Goal: Task Accomplishment & Management: Use online tool/utility

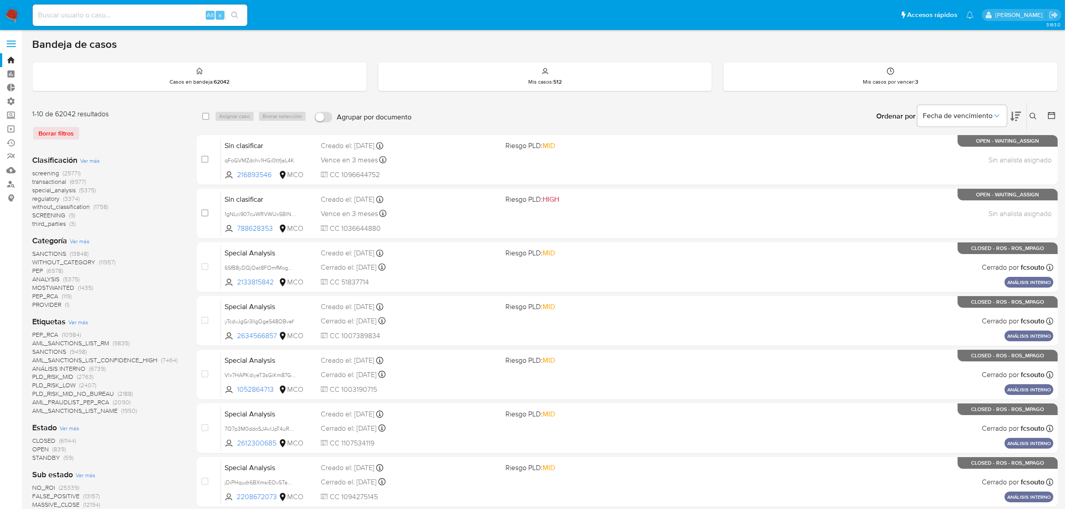
click at [13, 39] on label at bounding box center [11, 43] width 22 height 19
click at [0, 0] on input "checkbox" at bounding box center [0, 0] width 0 height 0
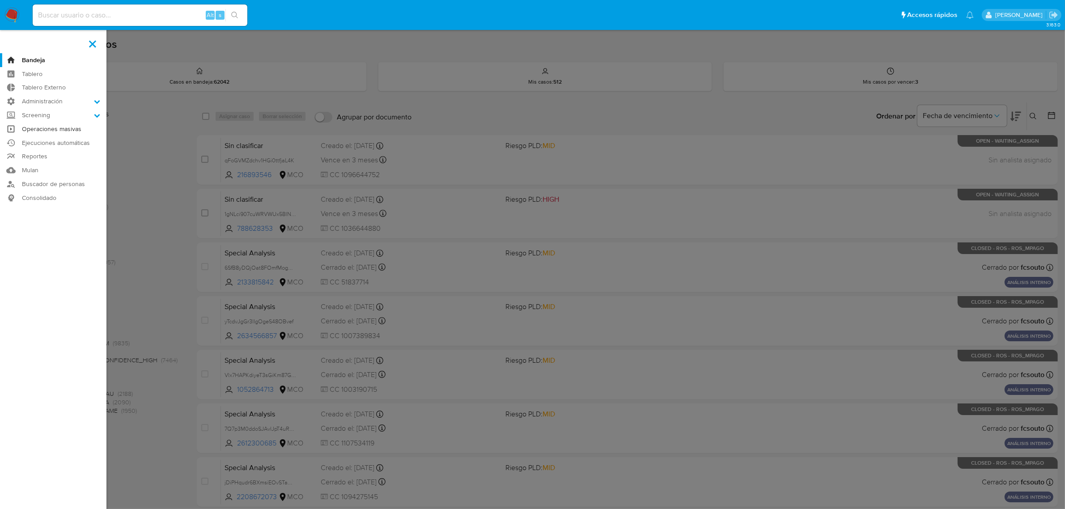
click at [61, 133] on link "Operaciones masivas" at bounding box center [53, 129] width 106 height 14
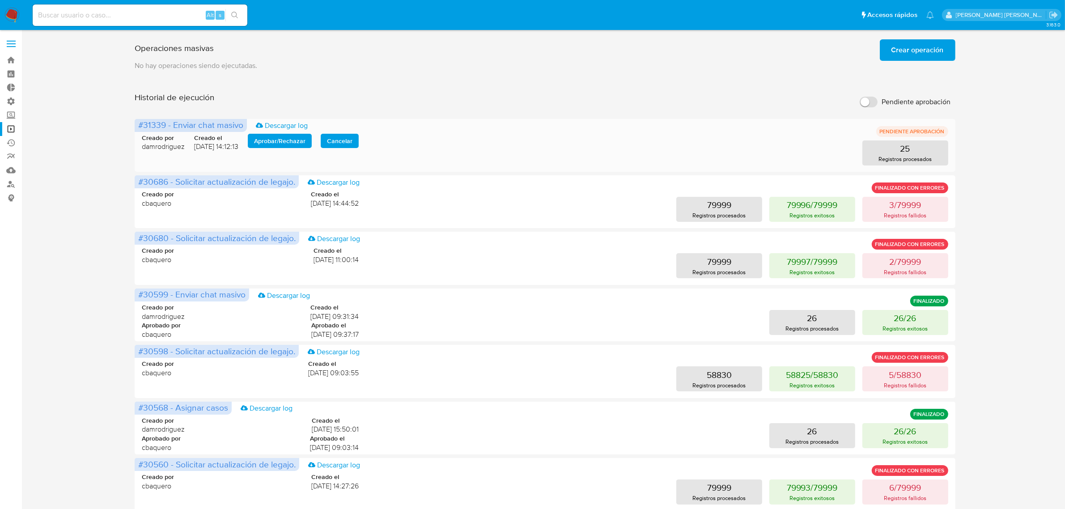
click at [287, 138] on span "Aprobar / Rechazar" at bounding box center [279, 141] width 51 height 13
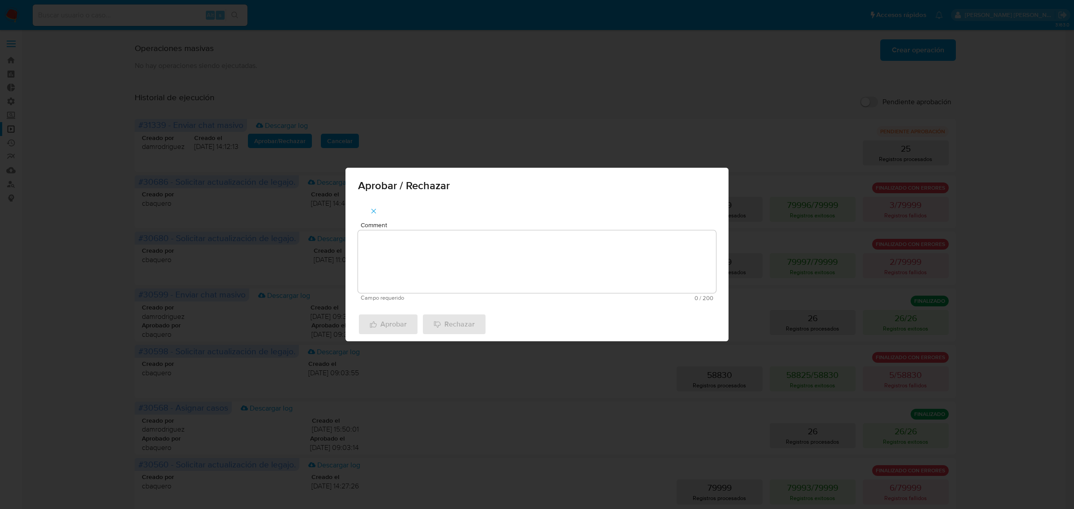
click at [443, 267] on textarea "Comment" at bounding box center [537, 261] width 358 height 63
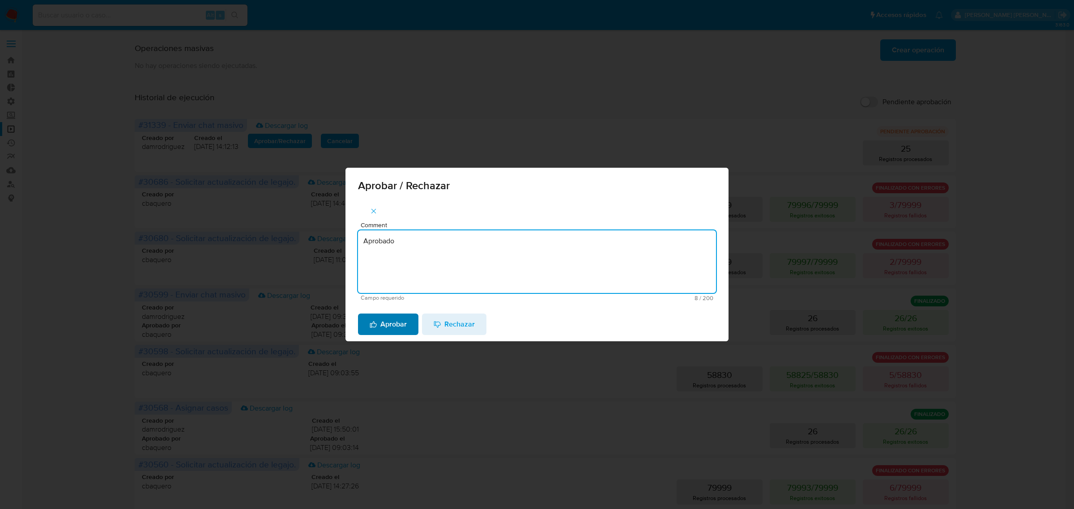
type textarea "Aprobado"
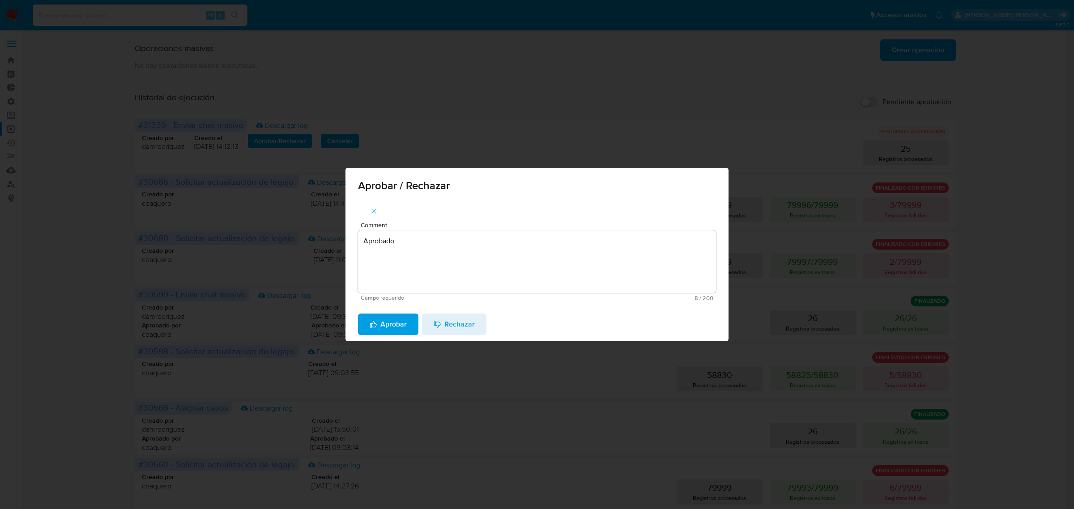
click at [381, 326] on span "Aprobar" at bounding box center [387, 324] width 37 height 20
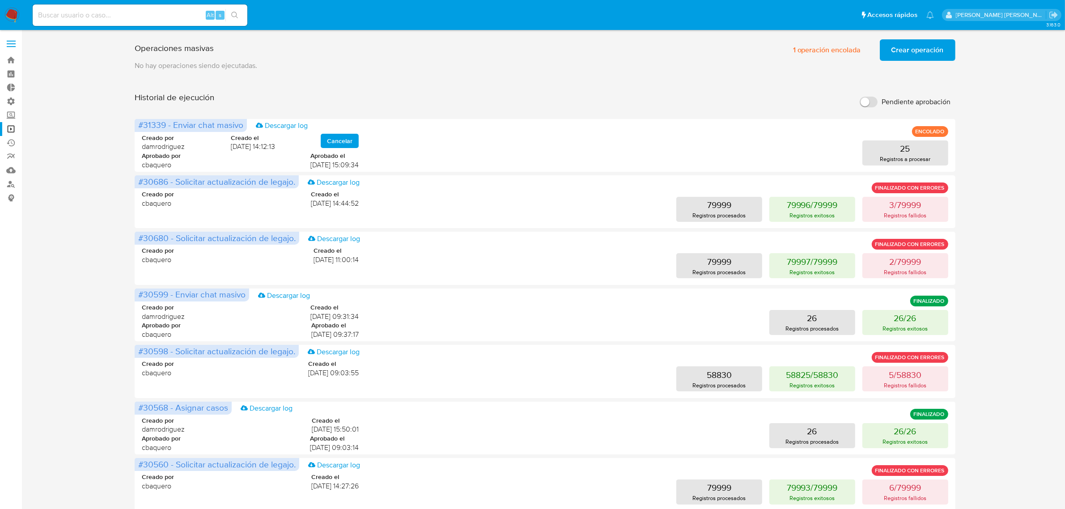
click at [16, 10] on img at bounding box center [11, 15] width 15 height 15
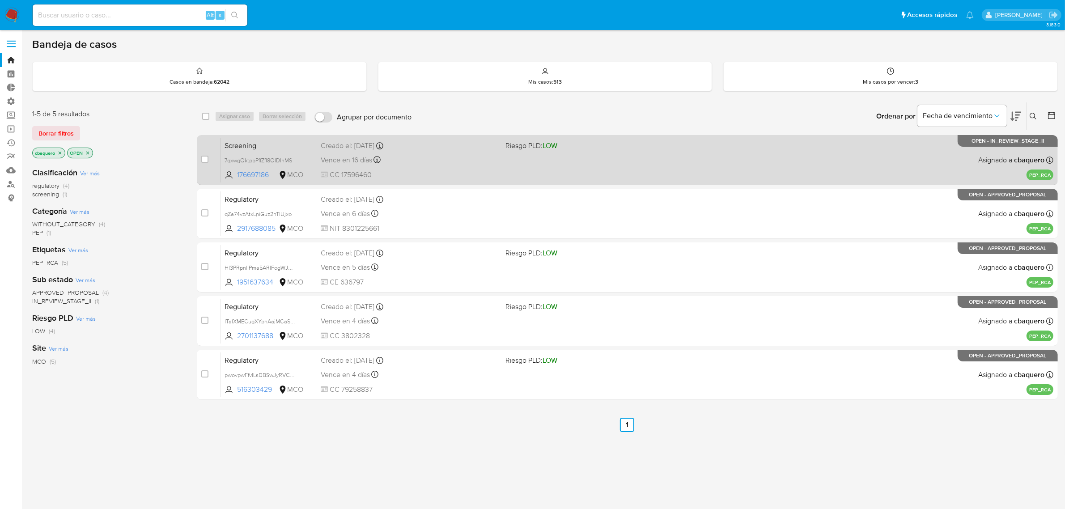
click at [464, 167] on div "Screening 7qxwgQktppPffZfI8OlDIhMS 176697186 MCO Riesgo PLD: LOW Creado el: 26/…" at bounding box center [637, 159] width 832 height 45
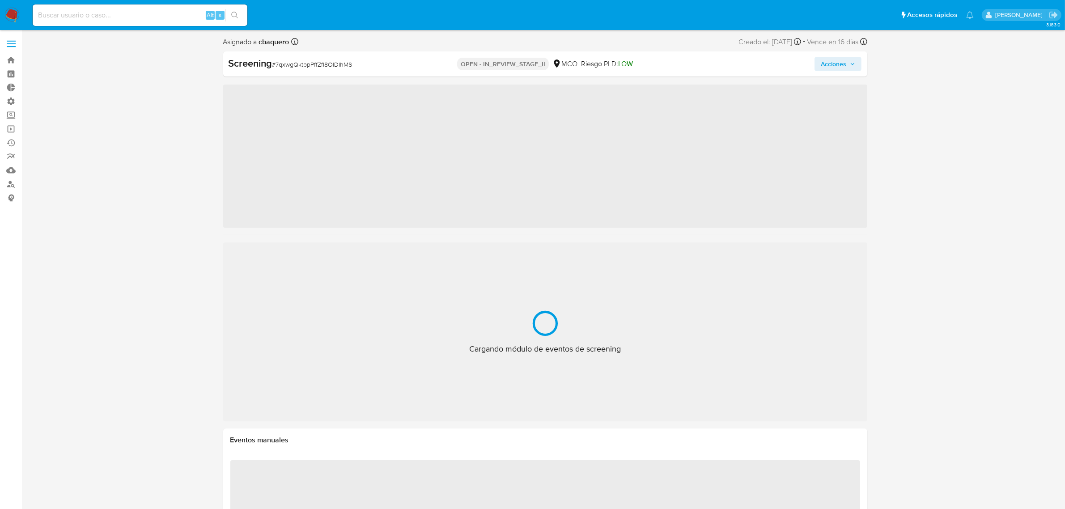
scroll to position [442, 0]
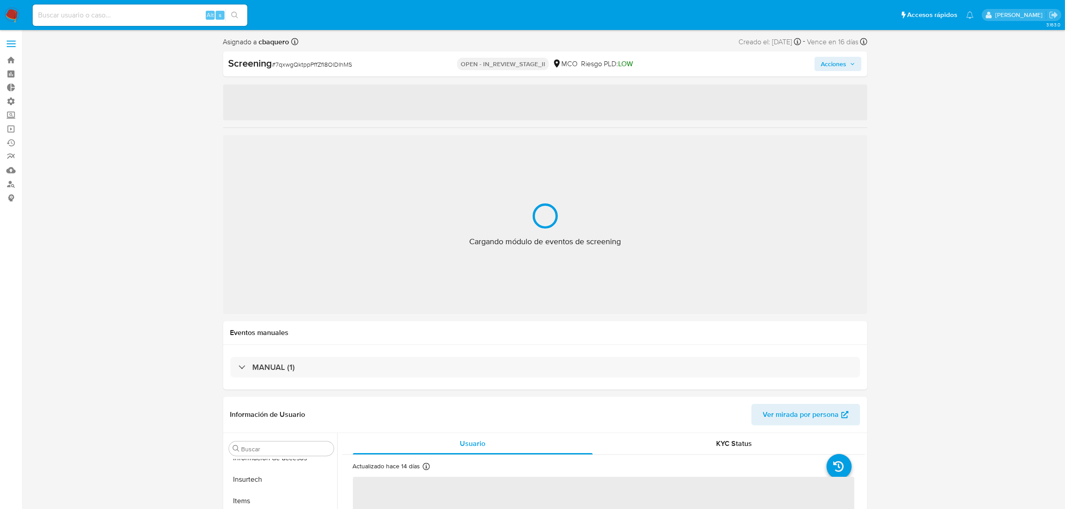
select select "10"
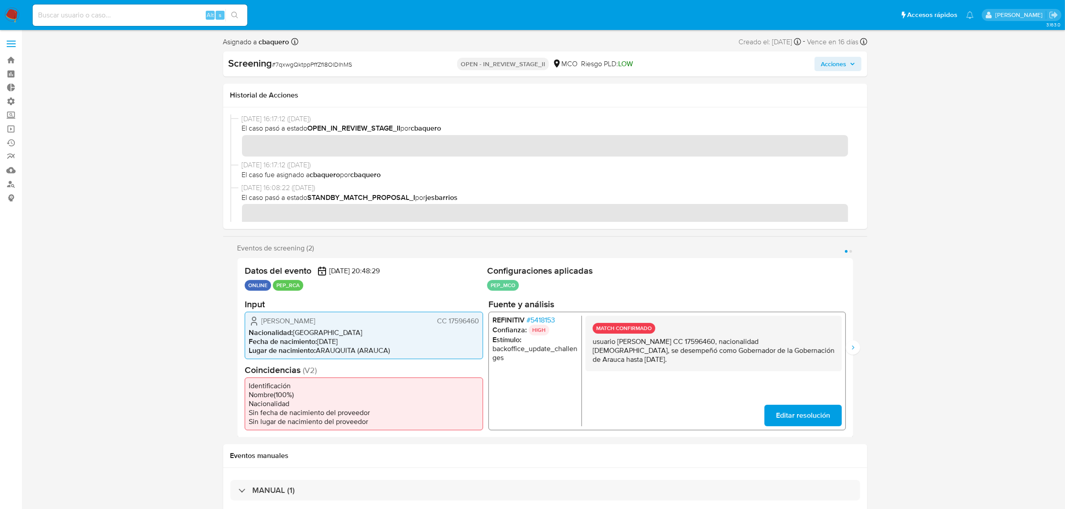
scroll to position [0, 0]
click at [14, 13] on img at bounding box center [11, 15] width 15 height 15
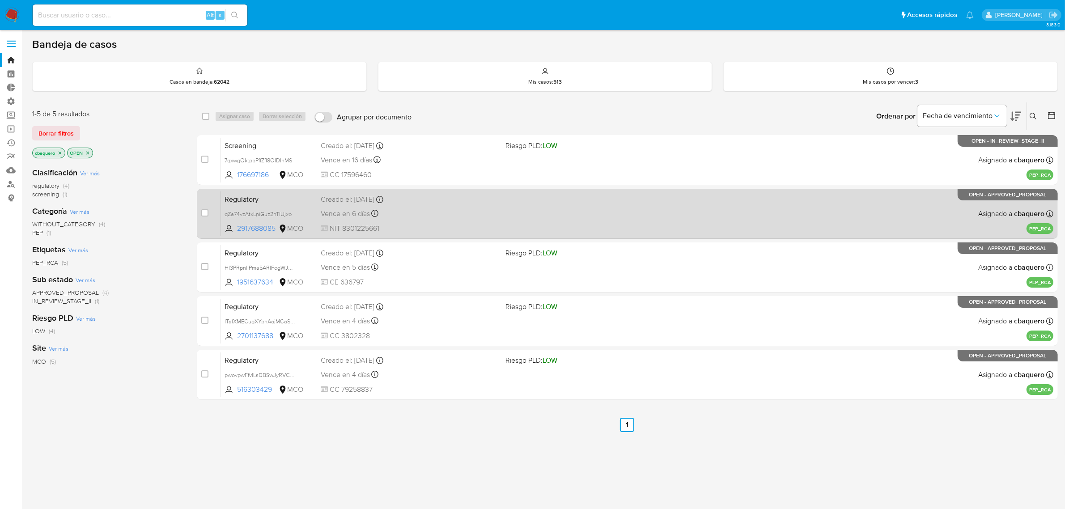
click at [490, 216] on div "Vence en 6 días Vence el [DATE] 08:06:58" at bounding box center [410, 214] width 178 height 12
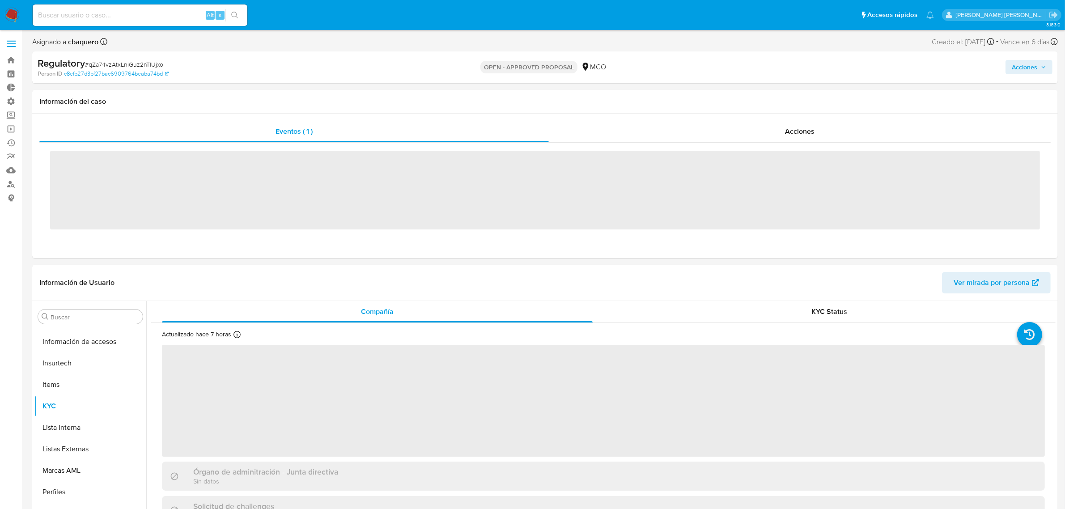
scroll to position [442, 0]
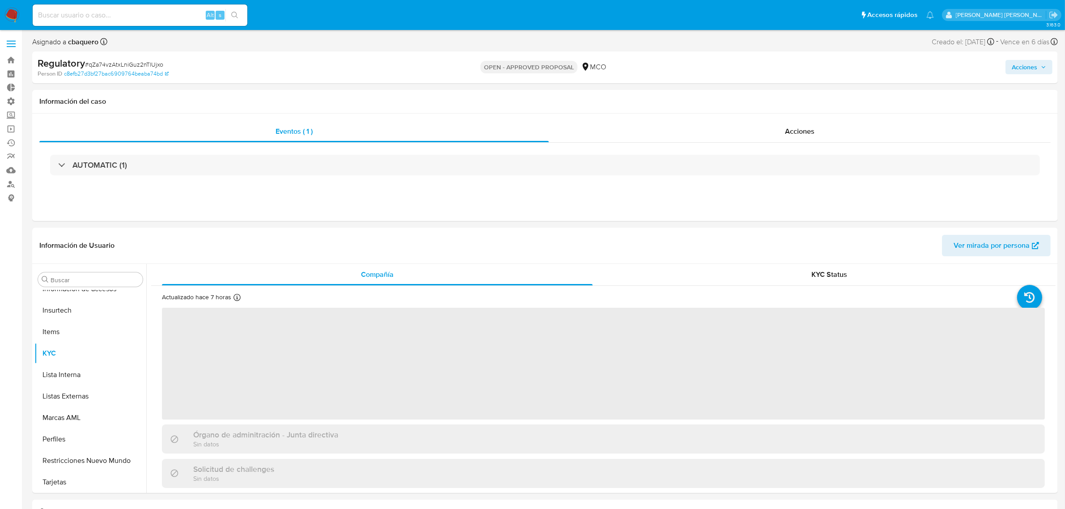
select select "10"
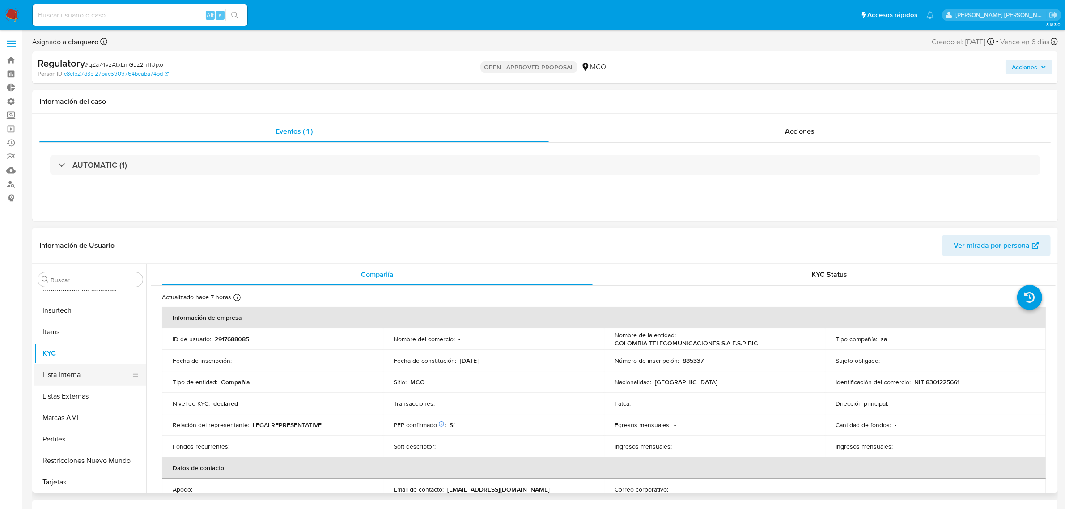
click at [76, 371] on button "Lista Interna" at bounding box center [86, 374] width 105 height 21
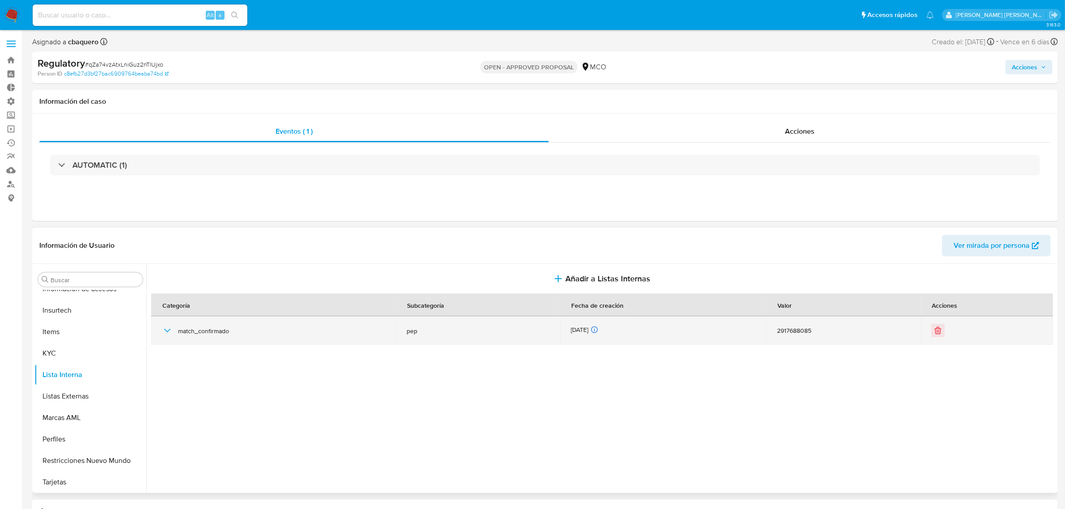
click at [166, 328] on icon "button" at bounding box center [167, 330] width 11 height 11
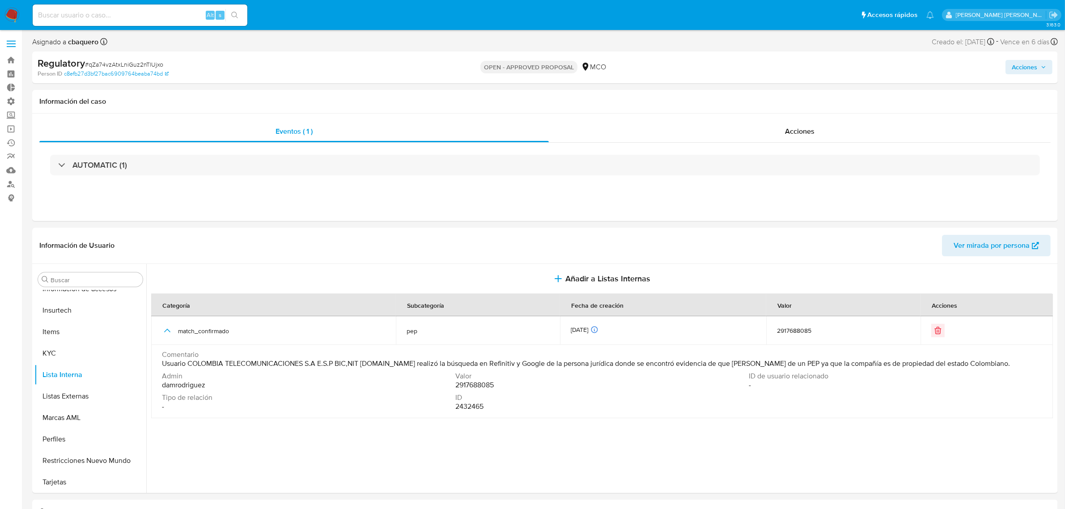
click at [17, 16] on img at bounding box center [11, 15] width 15 height 15
